Goal: Navigation & Orientation: Locate item on page

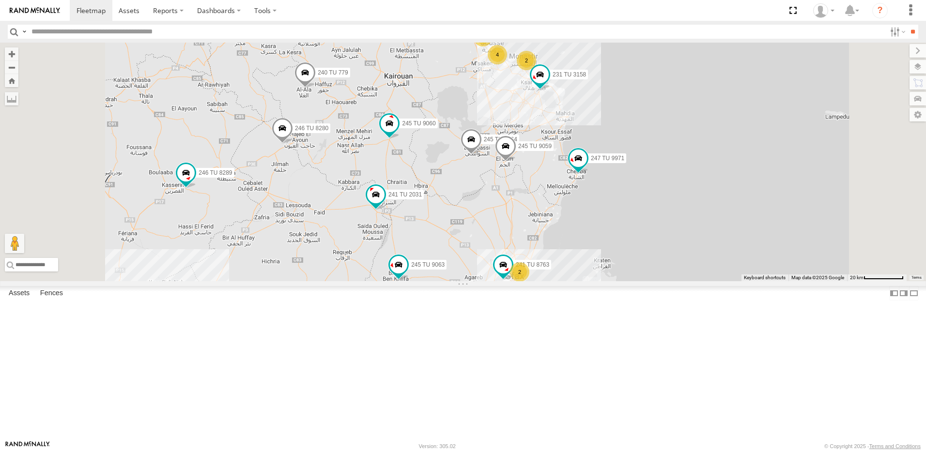
click at [601, 201] on div "246 TU 8285 241 TU 2029 245 TU 4334 231 TU 3159 245 TU 9053 245 TU 9061 245 TU …" at bounding box center [463, 162] width 926 height 239
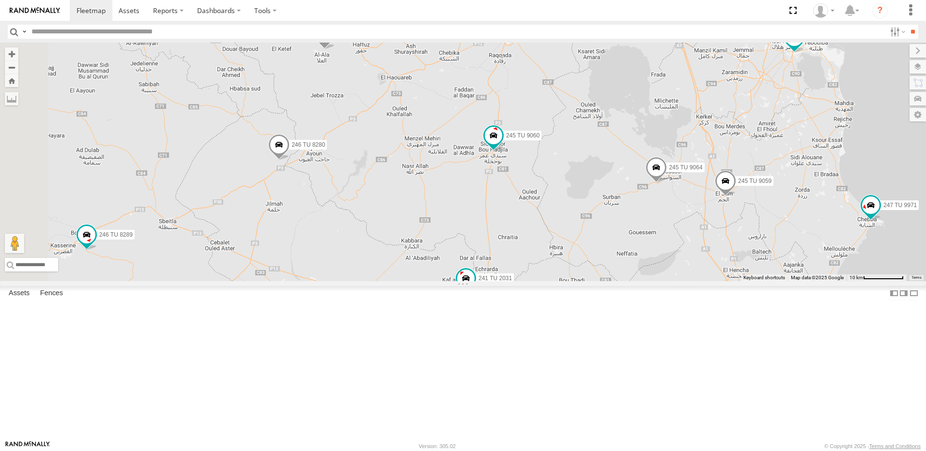
drag, startPoint x: 438, startPoint y: 190, endPoint x: 606, endPoint y: 136, distance: 176.6
click at [606, 136] on div "246 TU 8285 241 TU 2029 245 TU 4334 231 TU 3159 245 TU 9053 245 TU 9061 245 TU …" at bounding box center [463, 162] width 926 height 239
click at [290, 160] on span at bounding box center [278, 147] width 21 height 26
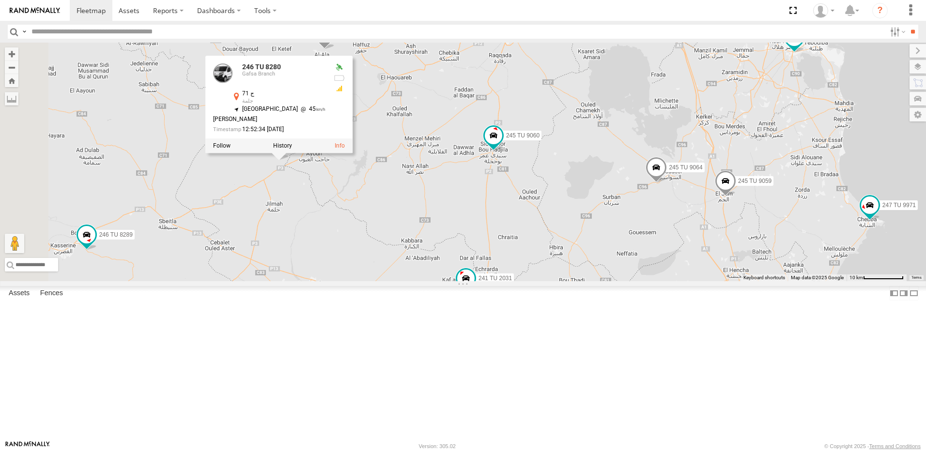
click at [417, 270] on div "246 TU 8285 241 TU 2029 245 TU 4334 231 TU 3159 245 TU 9053 245 TU 9061 245 TU …" at bounding box center [463, 162] width 926 height 239
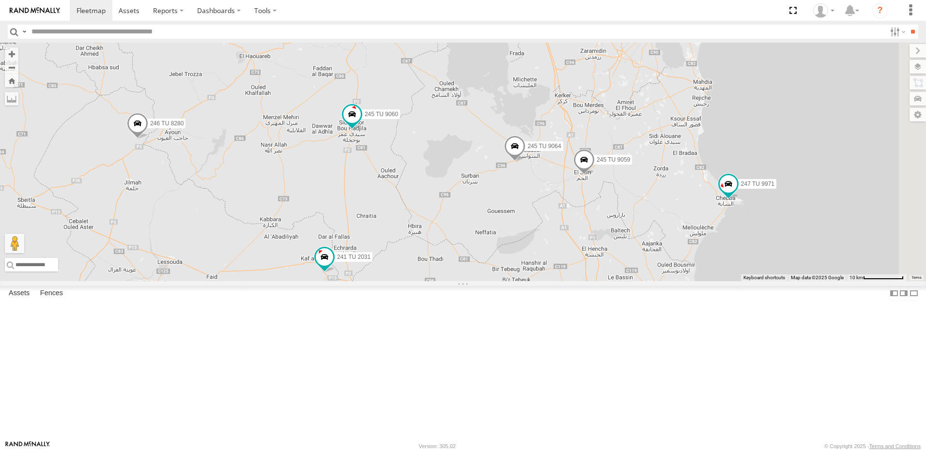
drag, startPoint x: 618, startPoint y: 333, endPoint x: 466, endPoint y: 312, distance: 153.5
click at [466, 281] on div "246 TU 8285 241 TU 2029 245 TU 4334 231 TU 3159 245 TU 9053 245 TU 9061 245 TU …" at bounding box center [463, 162] width 926 height 239
click at [525, 161] on span at bounding box center [514, 148] width 21 height 26
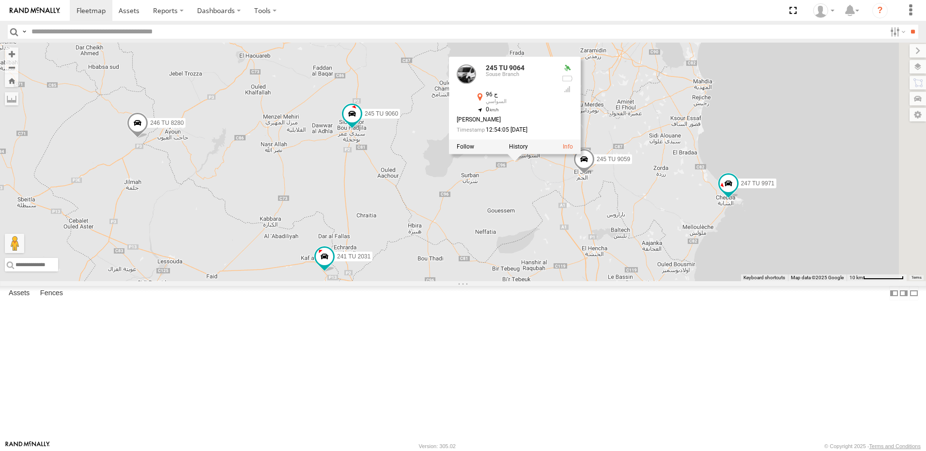
click at [539, 231] on div "246 TU 8285 241 TU 2029 245 TU 4334 231 TU 3159 245 TU 9053 245 TU 9061 245 TU …" at bounding box center [463, 162] width 926 height 239
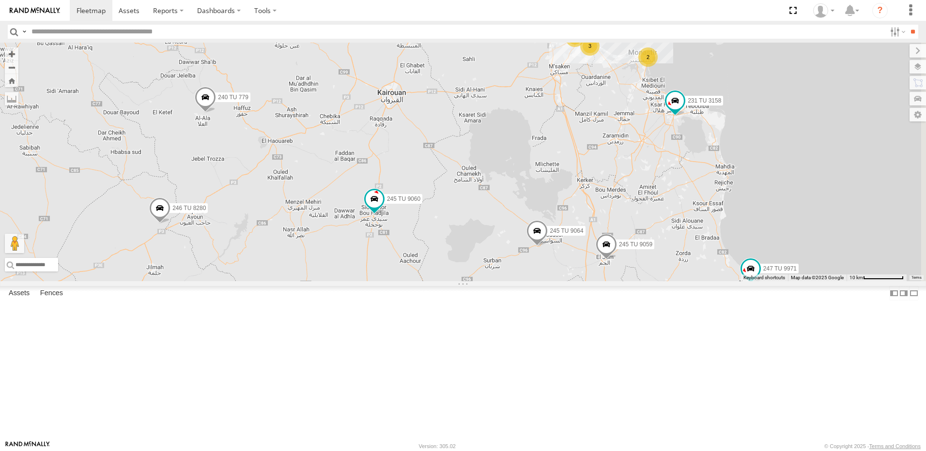
drag, startPoint x: 539, startPoint y: 231, endPoint x: 562, endPoint y: 324, distance: 96.1
click at [562, 281] on div "246 TU 8285 241 TU 2029 245 TU 4334 231 TU 3159 245 TU 9053 245 TU 9061 245 TU …" at bounding box center [463, 162] width 926 height 239
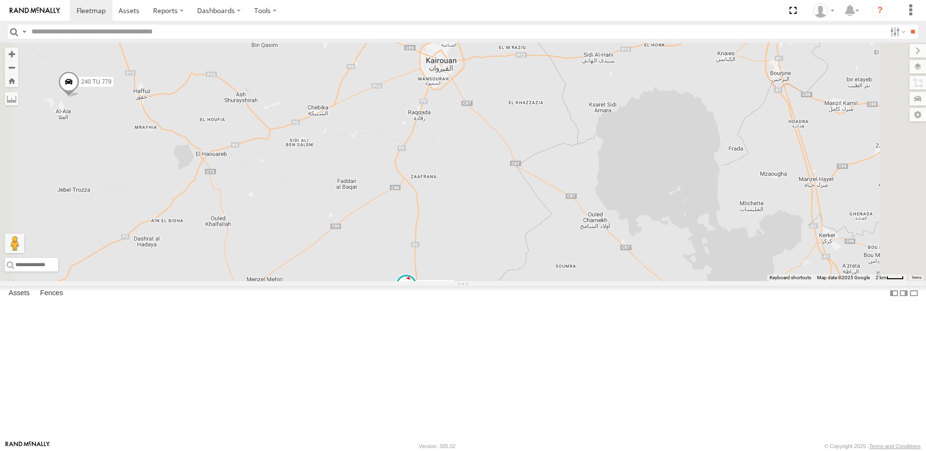
drag, startPoint x: 487, startPoint y: 186, endPoint x: 518, endPoint y: 275, distance: 93.4
click at [518, 275] on div "246 TU 8285 241 TU 2029 245 TU 4334 231 TU 3159 245 TU 9053 245 TU 9061 245 TU …" at bounding box center [463, 162] width 926 height 239
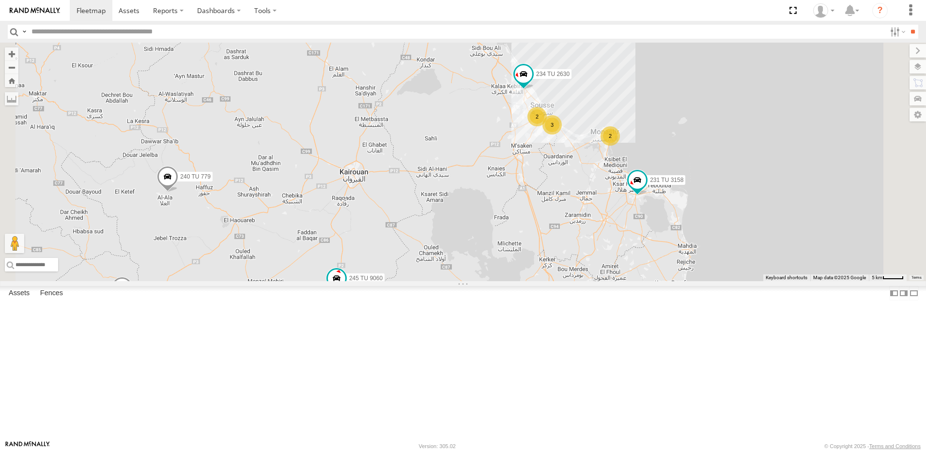
drag, startPoint x: 587, startPoint y: 308, endPoint x: 460, endPoint y: 256, distance: 137.9
click at [460, 256] on div "246 TU 8285 241 TU 2029 245 TU 4334 231 TU 3159 245 TU 9053 245 TU 9061 245 TU …" at bounding box center [463, 162] width 926 height 239
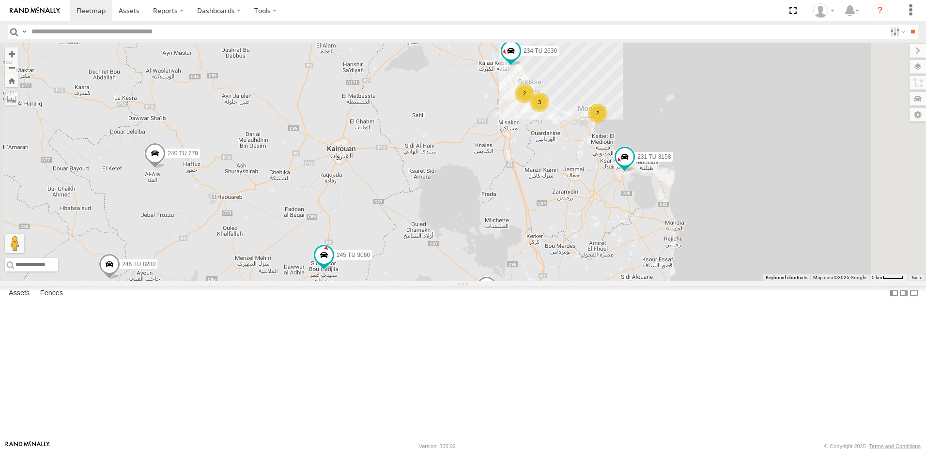
drag, startPoint x: 739, startPoint y: 335, endPoint x: 724, endPoint y: 307, distance: 31.8
click at [724, 281] on div "246 TU 8285 241 TU 2029 245 TU 4334 231 TU 3159 245 TU 9053 245 TU 9061 245 TU …" at bounding box center [463, 162] width 926 height 239
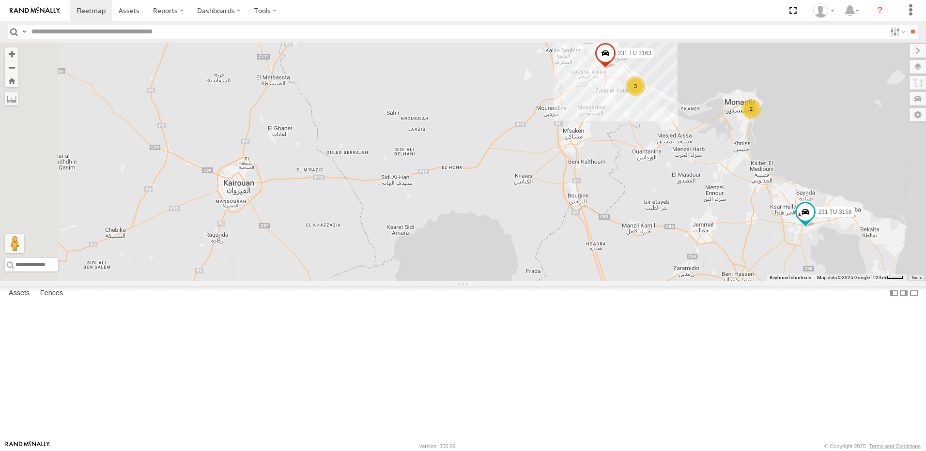
click at [755, 259] on div "246 TU 8285 241 TU 2029 245 TU 4334 231 TU 3159 245 TU 9053 245 TU 9061 245 TU …" at bounding box center [463, 162] width 926 height 239
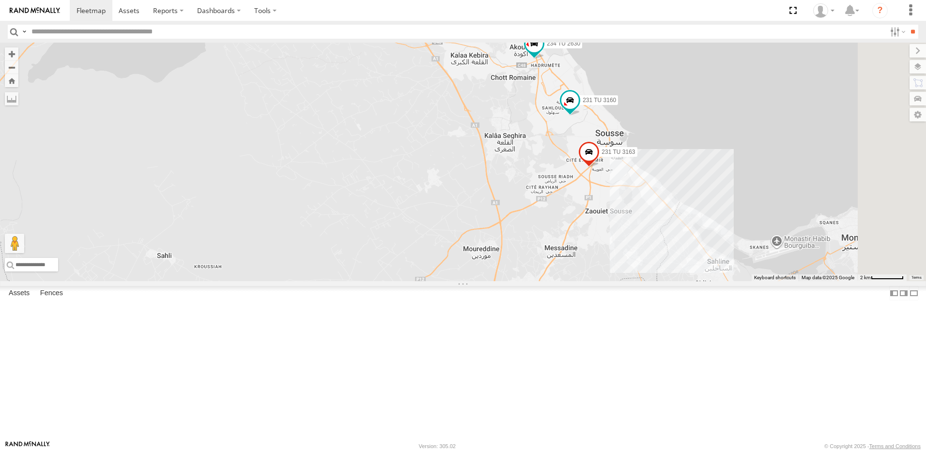
drag, startPoint x: 660, startPoint y: 253, endPoint x: 647, endPoint y: 271, distance: 21.6
click at [647, 271] on div "246 TU 8285 241 TU 2029 245 TU 4334 231 TU 3159 245 TU 9053 245 TU 9061 245 TU …" at bounding box center [463, 162] width 926 height 239
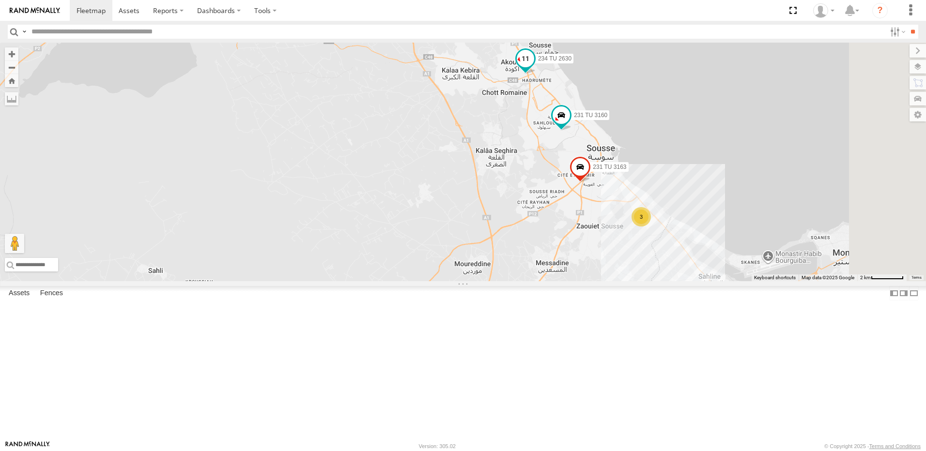
click at [534, 67] on span at bounding box center [525, 58] width 17 height 17
click at [595, 215] on div "246 TU 8285 241 TU 2029 245 TU 4334 231 TU 3159 245 TU 9053 245 TU 9061 245 TU …" at bounding box center [463, 162] width 926 height 239
drag, startPoint x: 703, startPoint y: 294, endPoint x: 591, endPoint y: 270, distance: 114.9
click at [591, 270] on div "246 TU 8285 241 TU 2029 245 TU 4334 231 TU 3159 245 TU 9053 245 TU 9061 245 TU …" at bounding box center [463, 162] width 926 height 239
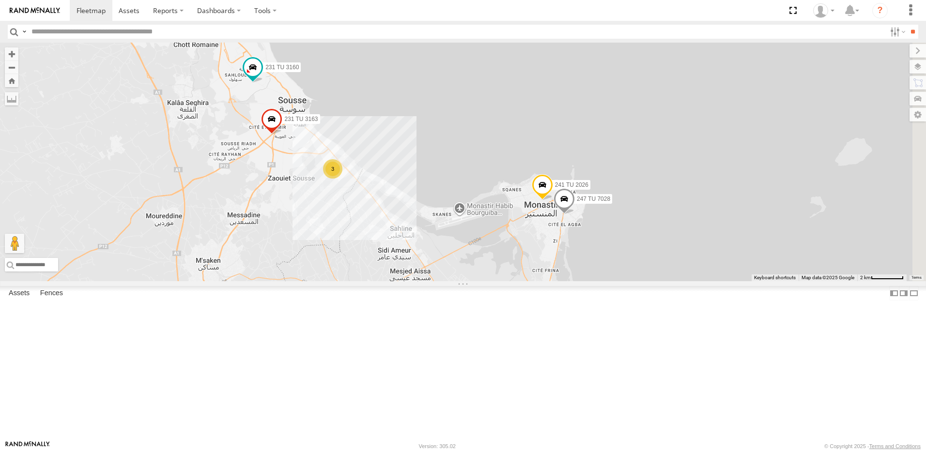
drag, startPoint x: 818, startPoint y: 317, endPoint x: 630, endPoint y: 295, distance: 188.7
click at [630, 281] on div "246 TU 8285 241 TU 2029 245 TU 4334 231 TU 3159 245 TU 9053 245 TU 9061 245 TU …" at bounding box center [463, 162] width 926 height 239
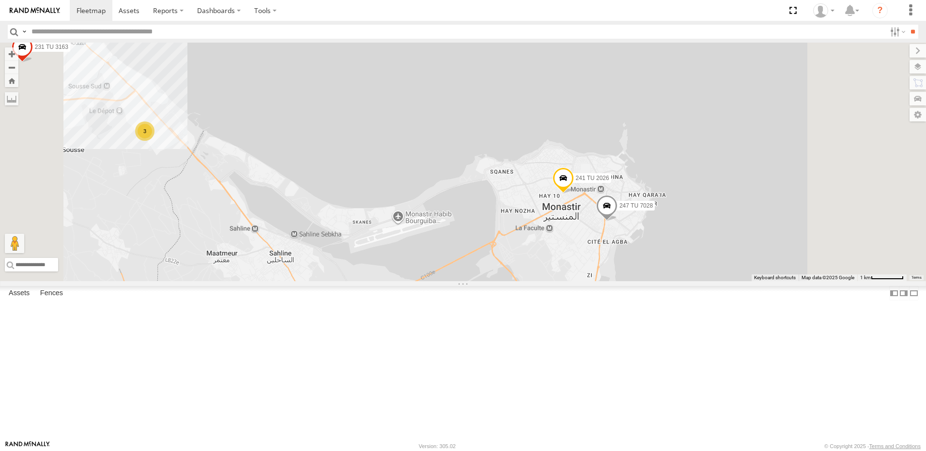
click at [574, 193] on span at bounding box center [562, 180] width 21 height 26
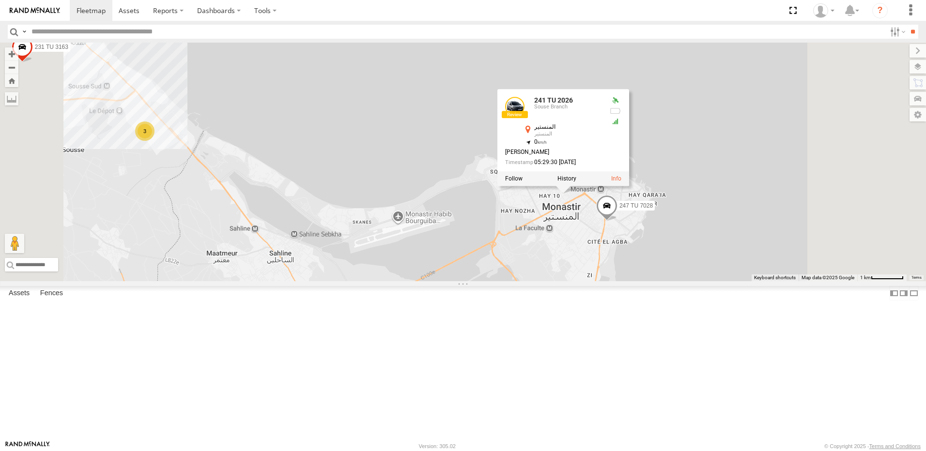
click at [568, 271] on div "246 TU 8285 241 TU 2029 245 TU 4334 231 TU 3159 245 TU 9053 245 TU 9061 245 TU …" at bounding box center [463, 162] width 926 height 239
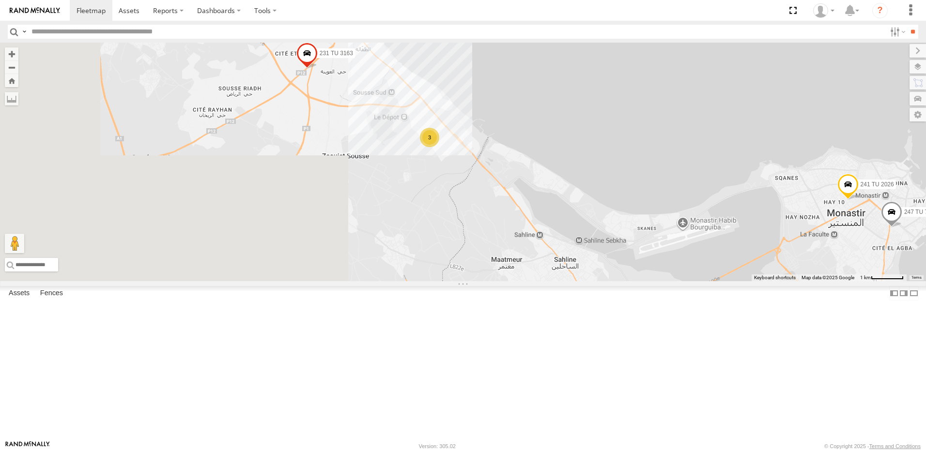
drag, startPoint x: 585, startPoint y: 266, endPoint x: 769, endPoint y: 266, distance: 184.0
click at [769, 266] on div "246 TU 8285 241 TU 2029 245 TU 4334 231 TU 3159 245 TU 9053 245 TU 9061 245 TU …" at bounding box center [463, 162] width 926 height 239
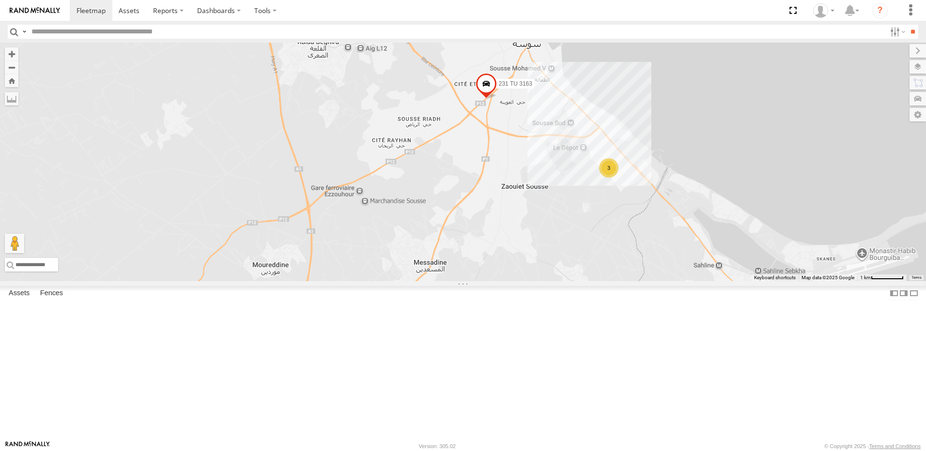
drag, startPoint x: 903, startPoint y: 243, endPoint x: 542, endPoint y: 258, distance: 360.6
click at [542, 258] on div "246 TU 8285 241 TU 2029 245 TU 4334 231 TU 3159 245 TU 9053 245 TU 9061 245 TU …" at bounding box center [463, 162] width 926 height 239
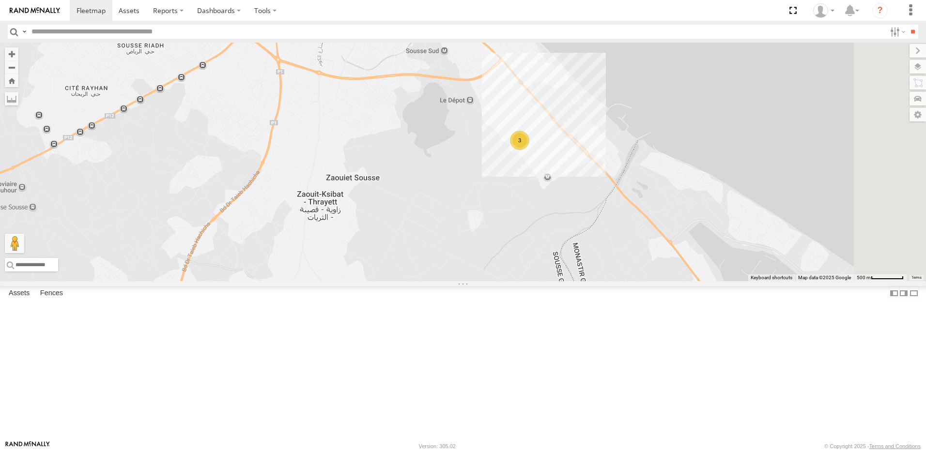
drag, startPoint x: 718, startPoint y: 281, endPoint x: 664, endPoint y: 274, distance: 54.2
click at [664, 274] on div "246 TU 8285 241 TU 2029 245 TU 4334 231 TU 3159 245 TU 9053 245 TU 9061 245 TU …" at bounding box center [463, 162] width 926 height 239
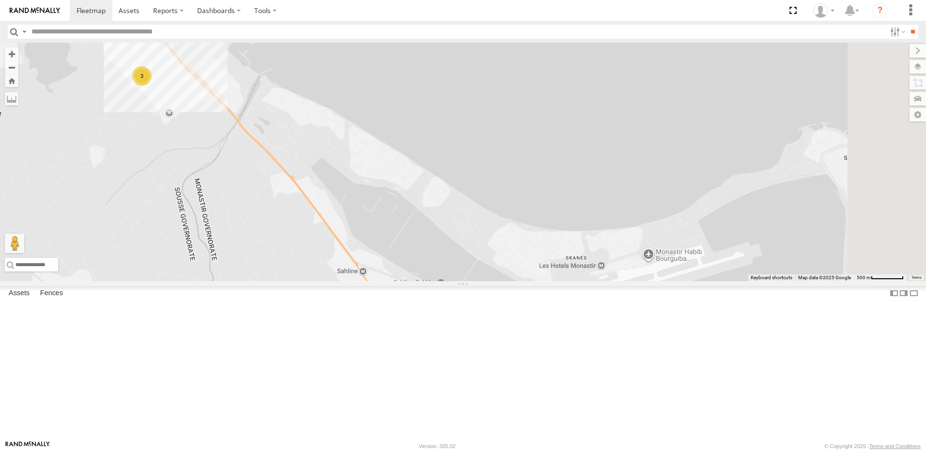
drag, startPoint x: 813, startPoint y: 331, endPoint x: 686, endPoint y: 293, distance: 132.7
click at [688, 281] on div "246 TU 8285 241 TU 2029 245 TU 4334 231 TU 3159 245 TU 9053 245 TU 9061 245 TU …" at bounding box center [463, 162] width 926 height 239
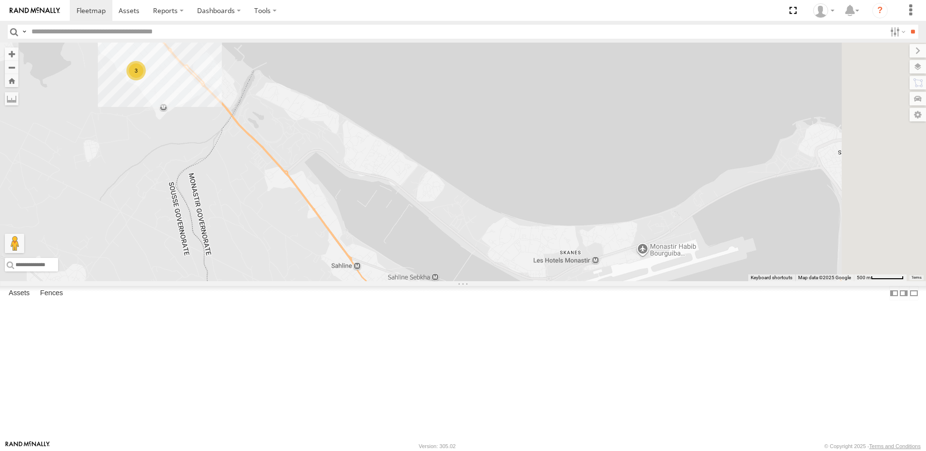
drag, startPoint x: 773, startPoint y: 298, endPoint x: 581, endPoint y: 278, distance: 193.3
click at [582, 278] on div "246 TU 8285 241 TU 2029 245 TU 4334 231 TU 3159 245 TU 9053 245 TU 9061 245 TU …" at bounding box center [463, 162] width 926 height 239
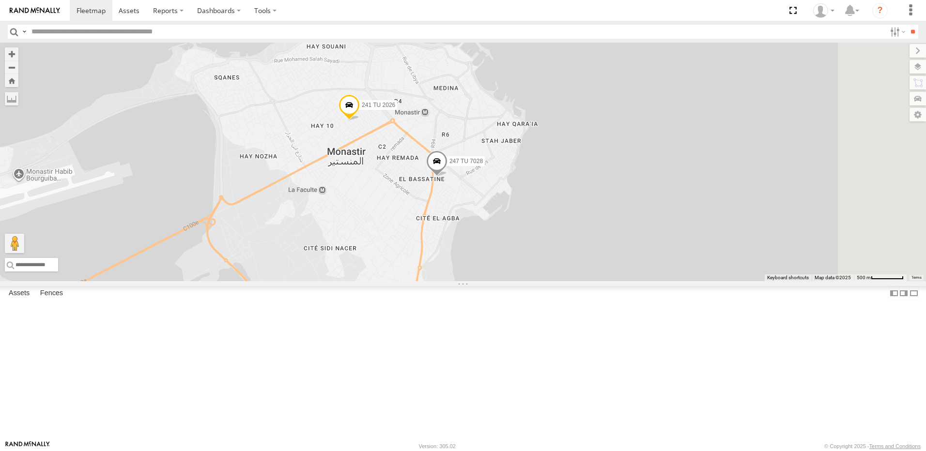
click at [360, 121] on span at bounding box center [348, 107] width 21 height 26
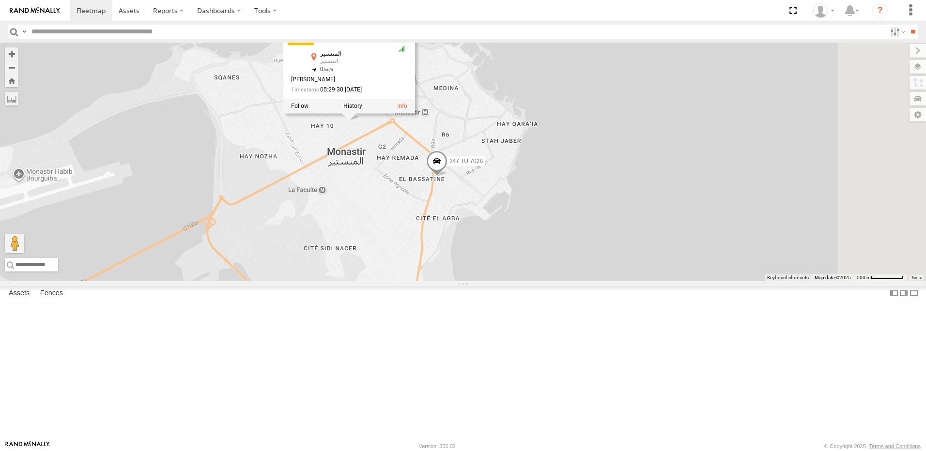
click at [490, 278] on div "246 TU 8285 241 TU 2029 245 TU 4334 231 TU 3159 245 TU 9053 245 TU 9061 245 TU …" at bounding box center [463, 162] width 926 height 239
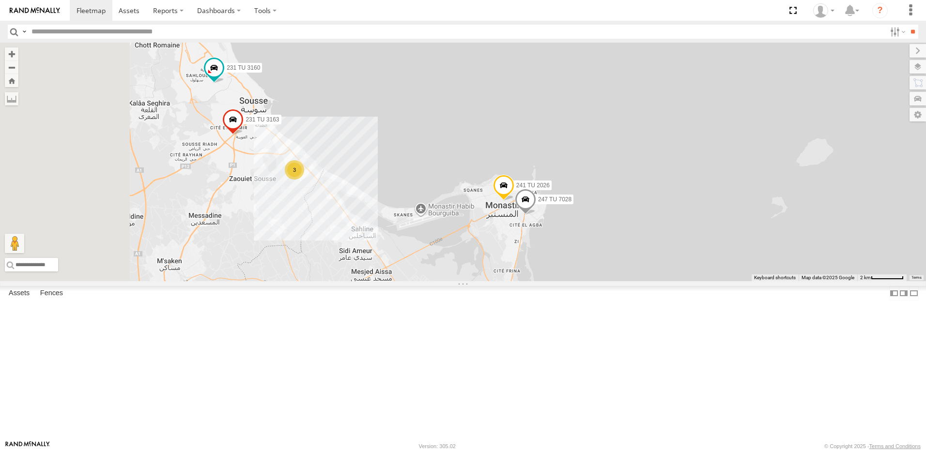
drag, startPoint x: 350, startPoint y: 285, endPoint x: 500, endPoint y: 291, distance: 150.7
click at [499, 281] on div "246 TU 8285 241 TU 2029 245 TU 4334 231 TU 3159 245 TU 9053 245 TU 9061 245 TU …" at bounding box center [463, 162] width 926 height 239
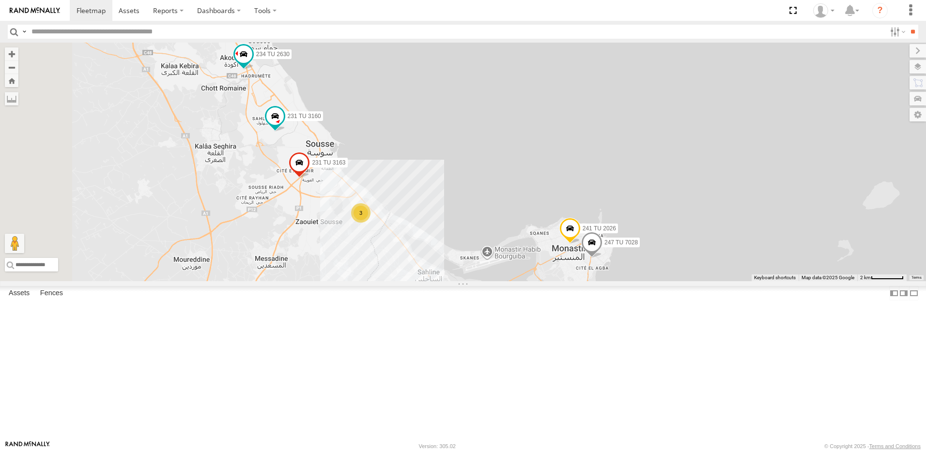
drag, startPoint x: 325, startPoint y: 129, endPoint x: 395, endPoint y: 222, distance: 116.2
click at [395, 222] on div "246 TU 8285 241 TU 2029 245 TU 4334 231 TU 3159 245 TU 9053 245 TU 9061 245 TU …" at bounding box center [463, 162] width 926 height 239
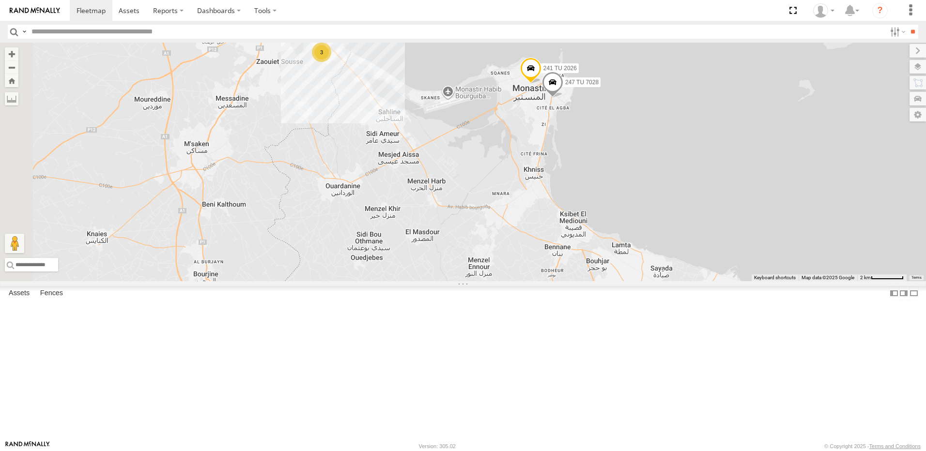
drag, startPoint x: 573, startPoint y: 330, endPoint x: 504, endPoint y: 123, distance: 218.5
click at [505, 124] on div "246 TU 8285 241 TU 2029 245 TU 4334 231 TU 3159 245 TU 9053 245 TU 9061 245 TU …" at bounding box center [463, 162] width 926 height 239
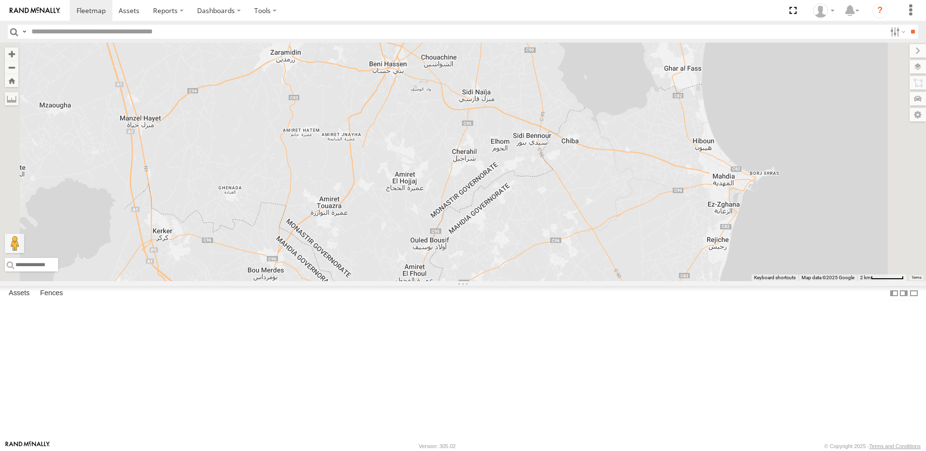
drag, startPoint x: 541, startPoint y: 179, endPoint x: 504, endPoint y: 281, distance: 108.8
click at [504, 281] on div "246 TU 8285 241 TU 2029 245 TU 4334 231 TU 3159 245 TU 9053 245 TU 9061 245 TU …" at bounding box center [463, 162] width 926 height 239
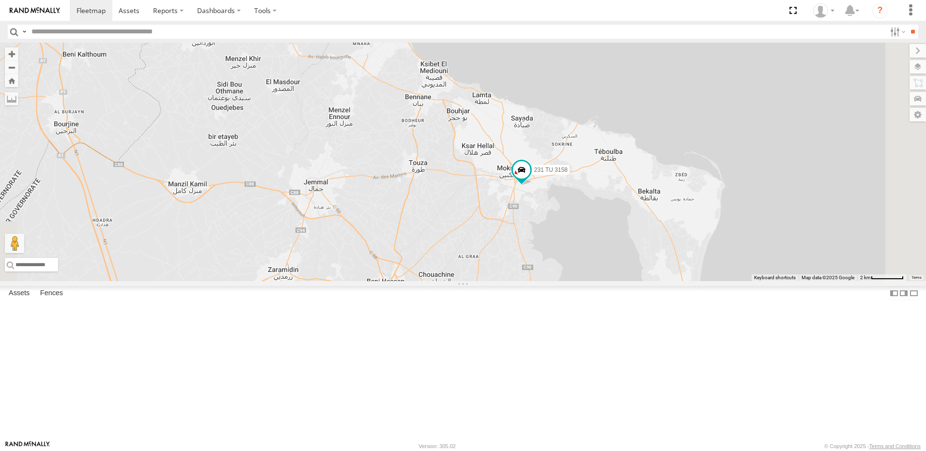
click at [605, 281] on div "246 TU 8285 241 TU 2029 245 TU 4334 231 TU 3159 245 TU 9053 245 TU 9061 245 TU …" at bounding box center [463, 162] width 926 height 239
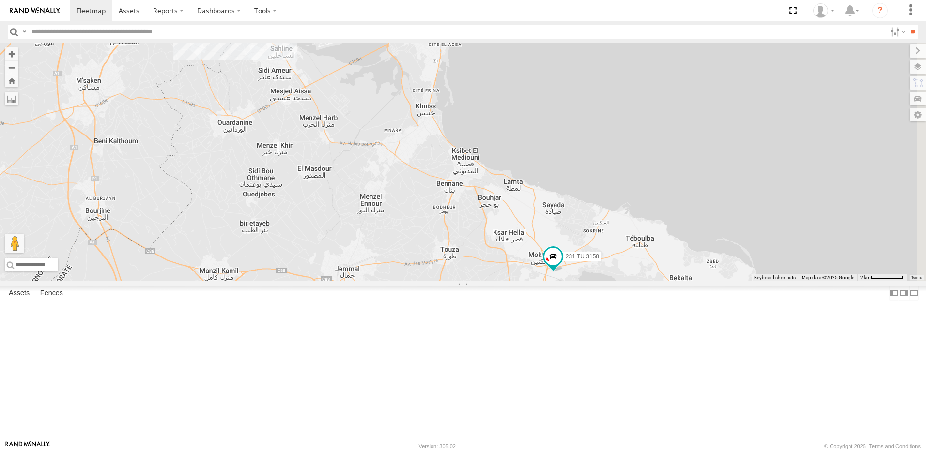
drag, startPoint x: 458, startPoint y: 222, endPoint x: 473, endPoint y: 230, distance: 16.9
click at [479, 232] on div "246 TU 8285 241 TU 2029 245 TU 4334 231 TU 3159 245 TU 9053 245 TU 9061 245 TU …" at bounding box center [463, 162] width 926 height 239
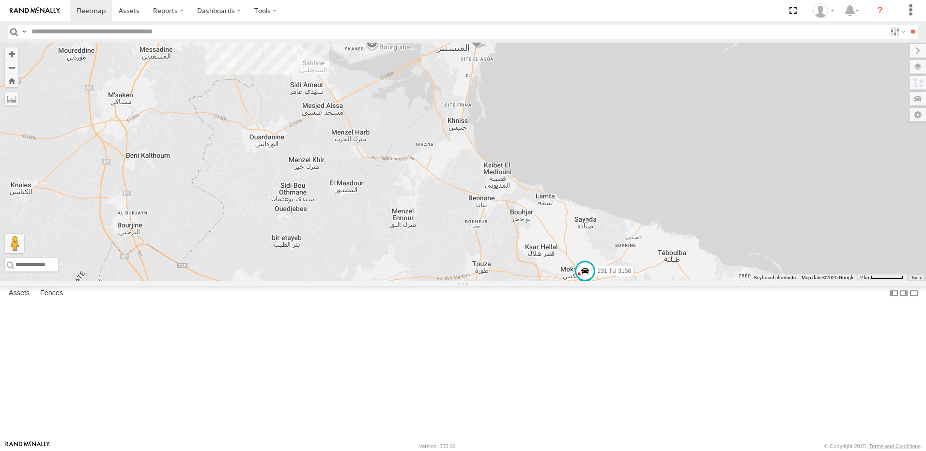
drag, startPoint x: 458, startPoint y: 199, endPoint x: 445, endPoint y: 211, distance: 17.1
click at [464, 222] on div "246 TU 8285 241 TU 2029 245 TU 4334 231 TU 3159 245 TU 9053 245 TU 9061 245 TU …" at bounding box center [463, 162] width 926 height 239
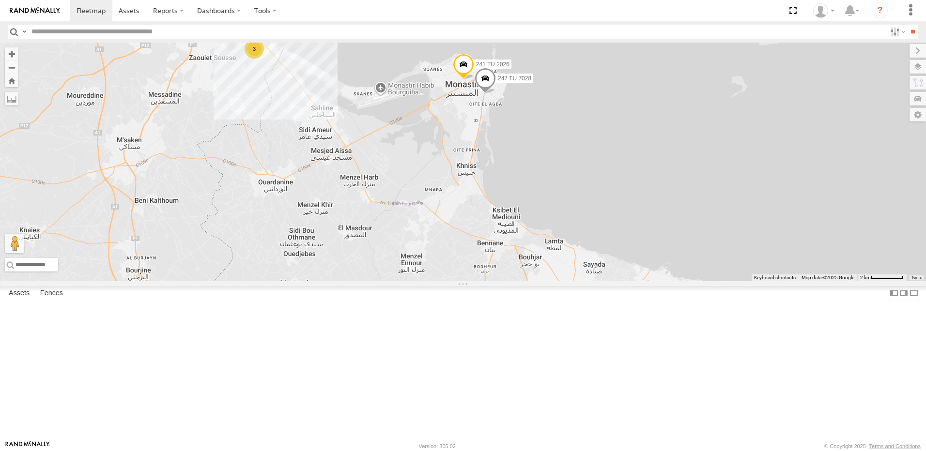
drag, startPoint x: 437, startPoint y: 201, endPoint x: 430, endPoint y: 211, distance: 12.1
click at [468, 231] on div "246 TU 8285 241 TU 2029 245 TU 4334 231 TU 3159 245 TU 9053 245 TU 9061 245 TU …" at bounding box center [463, 162] width 926 height 239
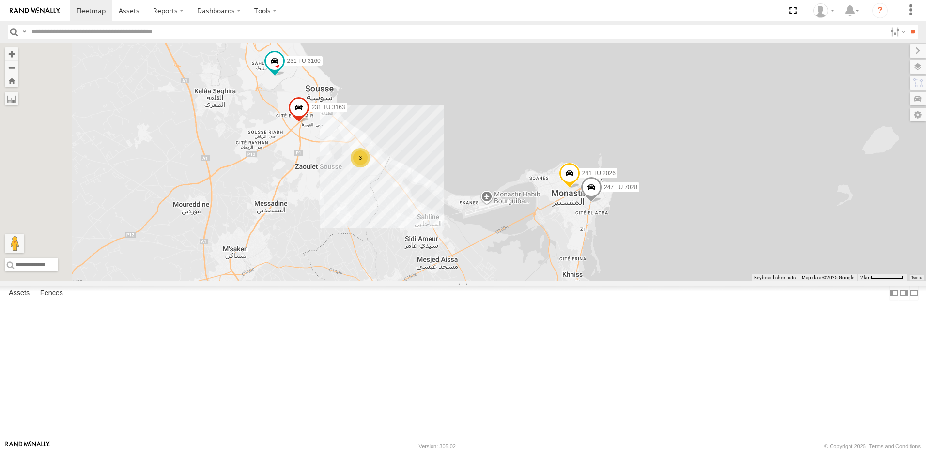
drag, startPoint x: 426, startPoint y: 229, endPoint x: 439, endPoint y: 244, distance: 20.2
click at [439, 244] on div "246 TU 8285 241 TU 2029 245 TU 4334 231 TU 3159 245 TU 9053 245 TU 9061 245 TU …" at bounding box center [463, 162] width 926 height 239
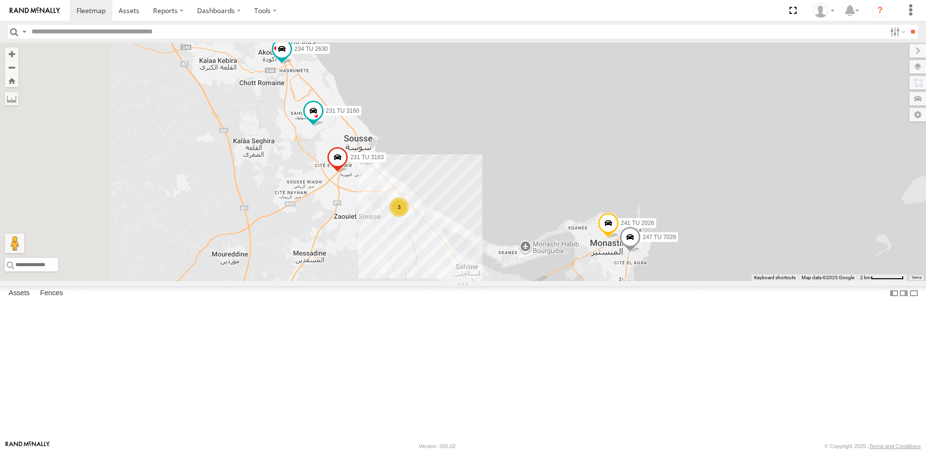
click at [402, 226] on div "246 TU 8285 241 TU 2029 245 TU 4334 231 TU 3159 245 TU 9053 245 TU 9061 245 TU …" at bounding box center [463, 162] width 926 height 239
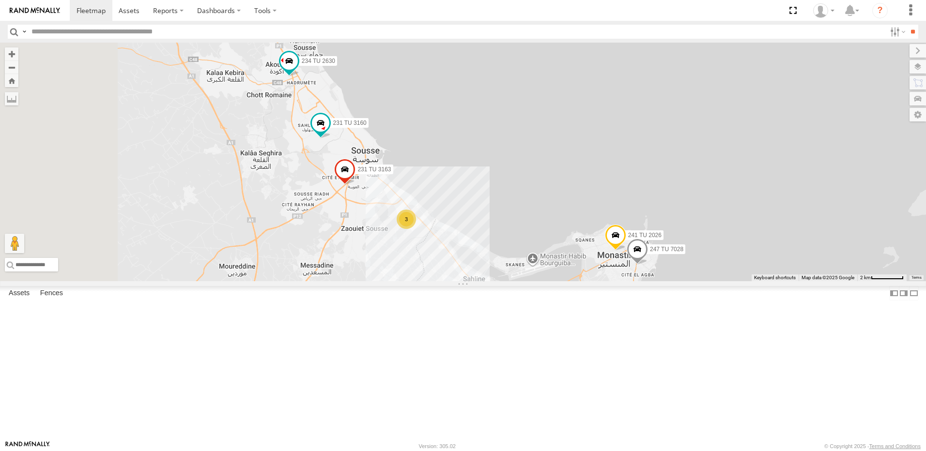
drag, startPoint x: 346, startPoint y: 219, endPoint x: 402, endPoint y: 250, distance: 64.2
click at [401, 250] on div "246 TU 8285 241 TU 2029 245 TU 4334 231 TU 3159 245 TU 9053 245 TU 9061 245 TU …" at bounding box center [463, 162] width 926 height 239
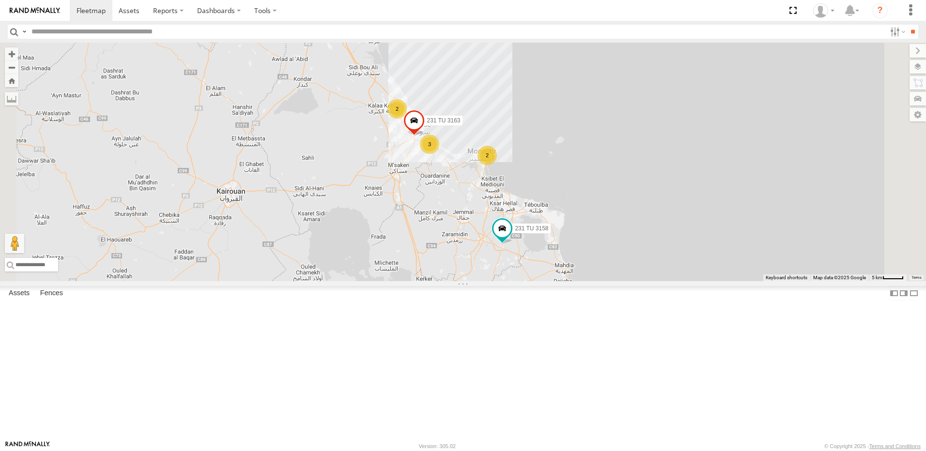
drag, startPoint x: 493, startPoint y: 280, endPoint x: 474, endPoint y: 235, distance: 48.8
click at [488, 253] on div "231 TU 3163 3 2 2 231 TU 3158" at bounding box center [463, 162] width 926 height 239
